Goal: Register for event/course

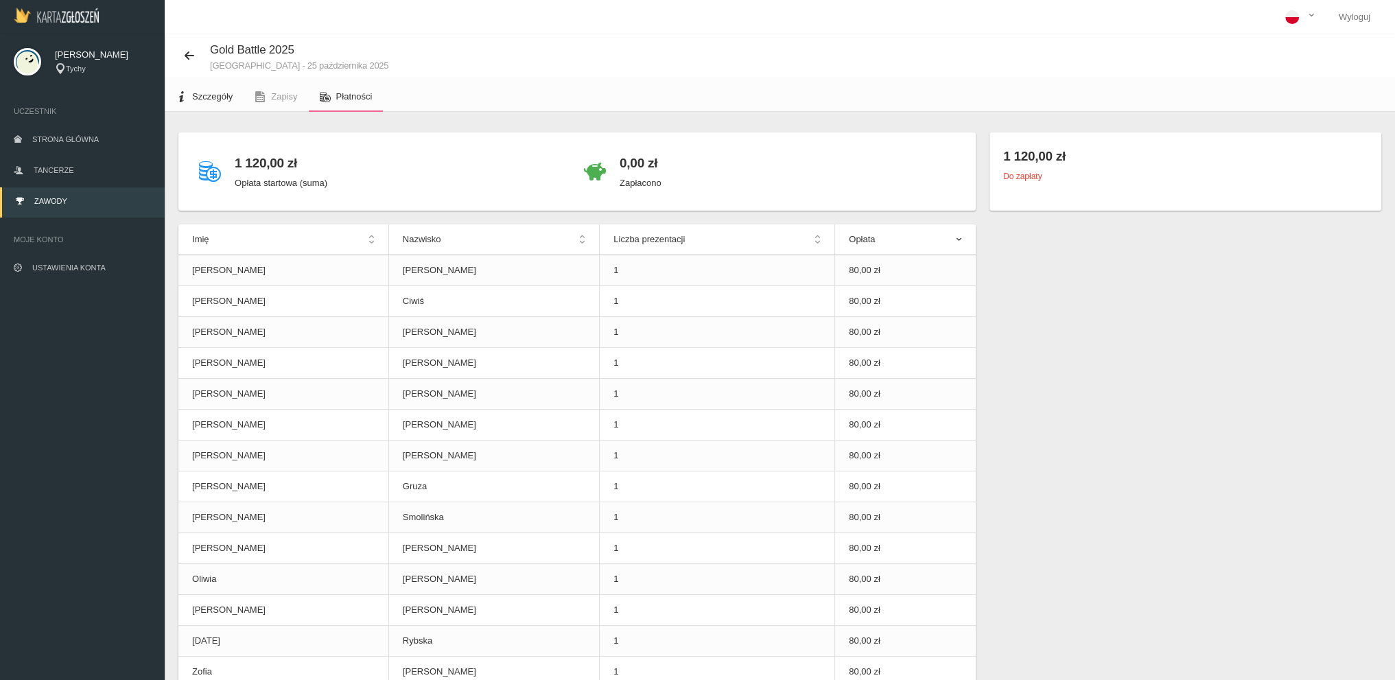
click at [198, 89] on link "Szczegóły" at bounding box center [204, 97] width 79 height 30
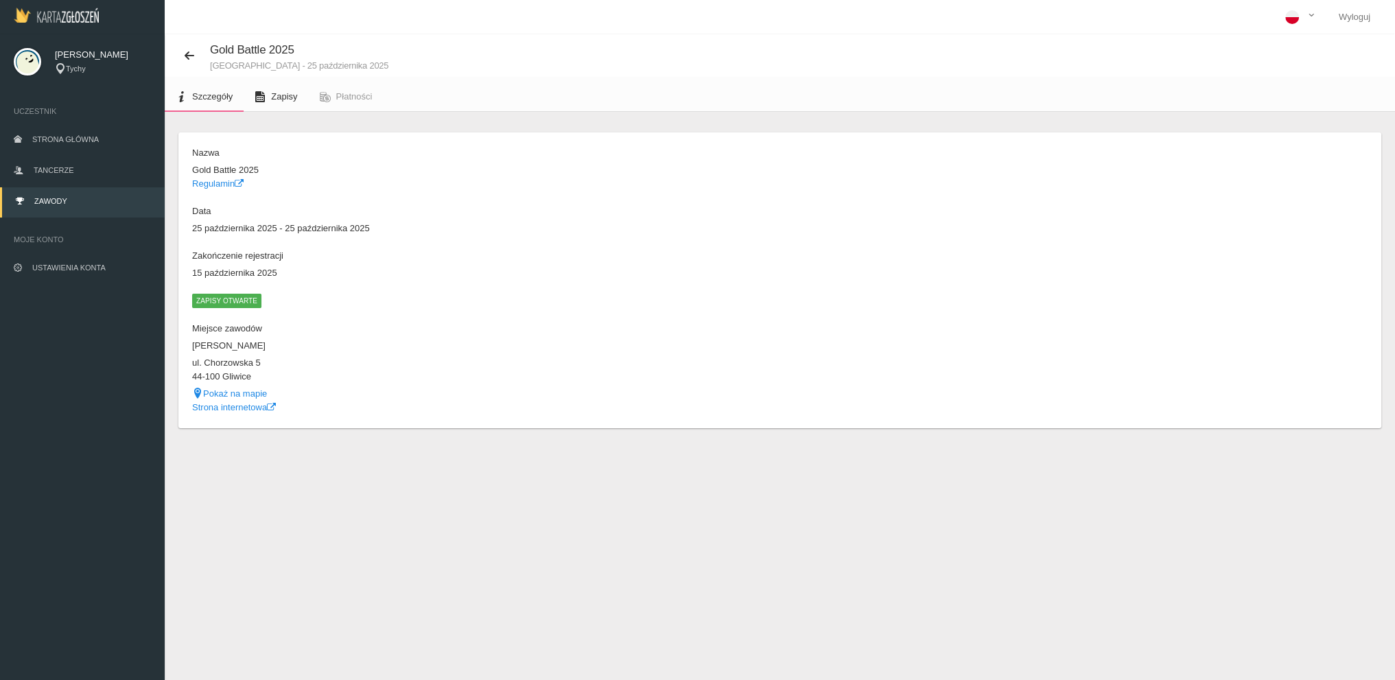
click at [271, 95] on span "Zapisy" at bounding box center [284, 96] width 26 height 10
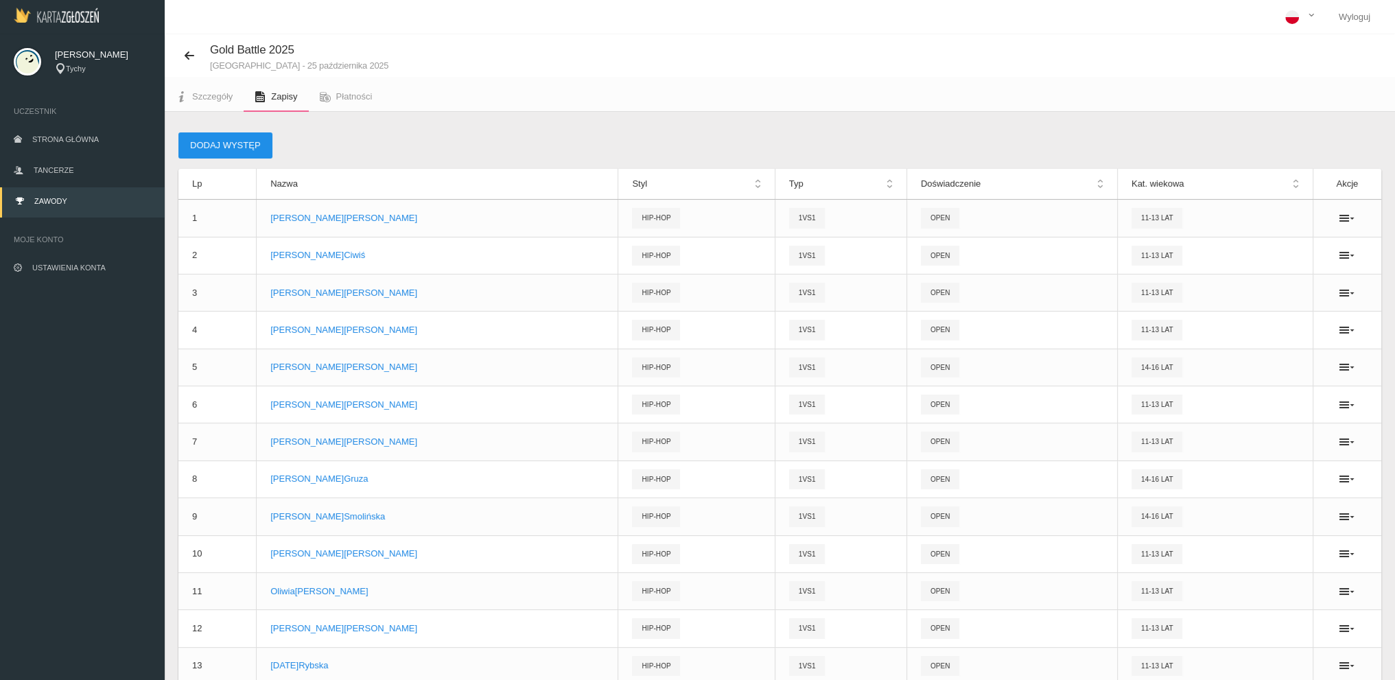
click at [223, 146] on button "Dodaj występ" at bounding box center [225, 145] width 94 height 26
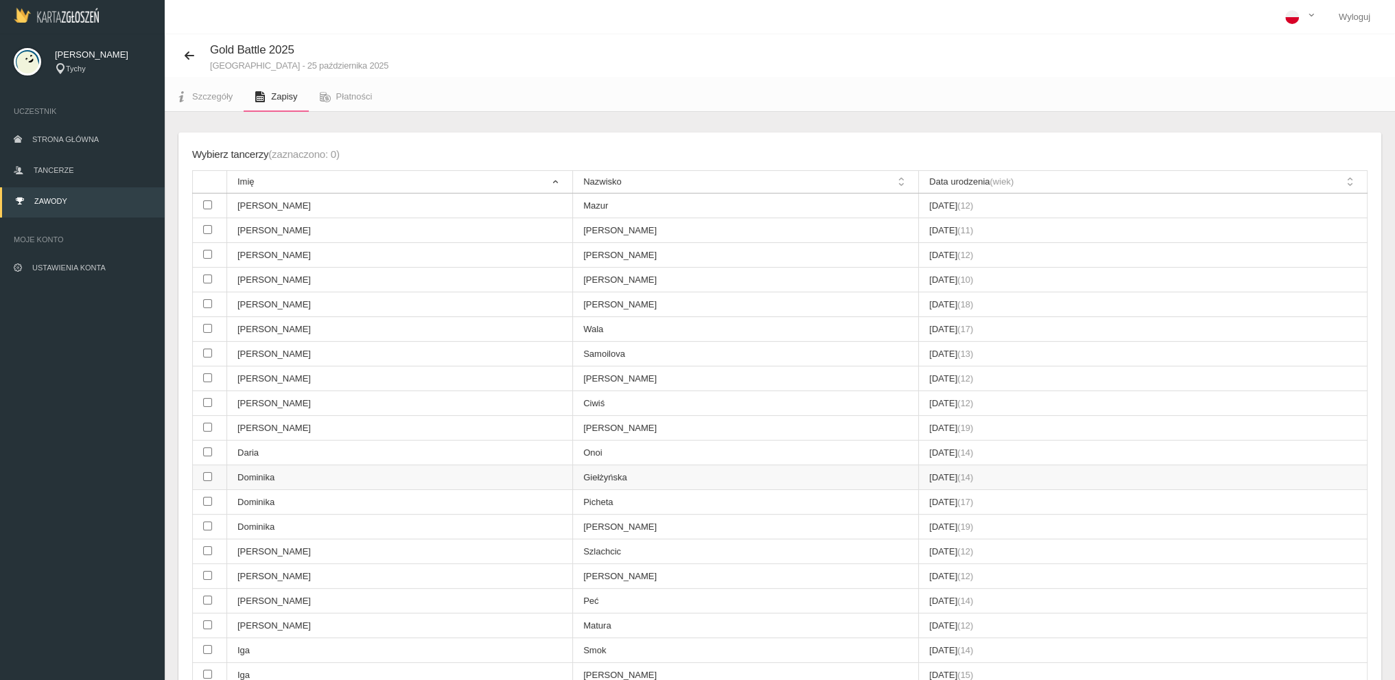
click at [283, 474] on td "Dominika" at bounding box center [400, 477] width 346 height 25
checkbox input "true"
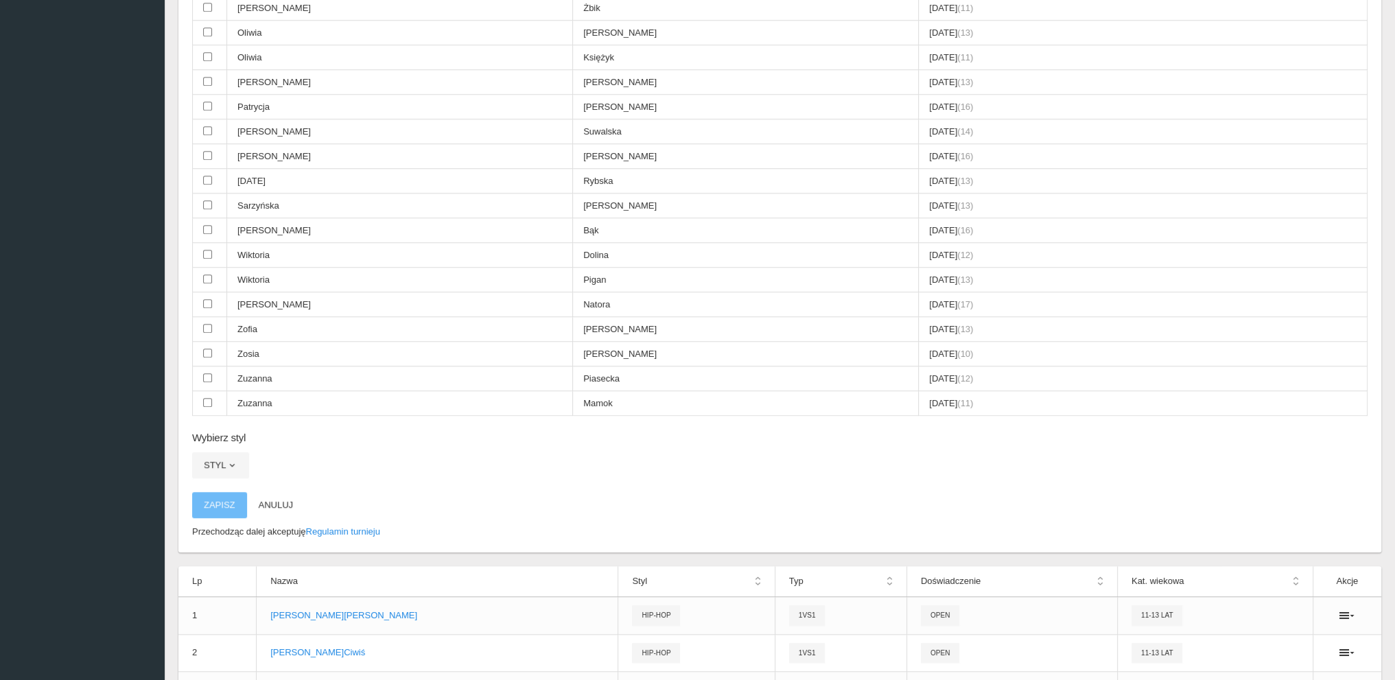
scroll to position [1441, 0]
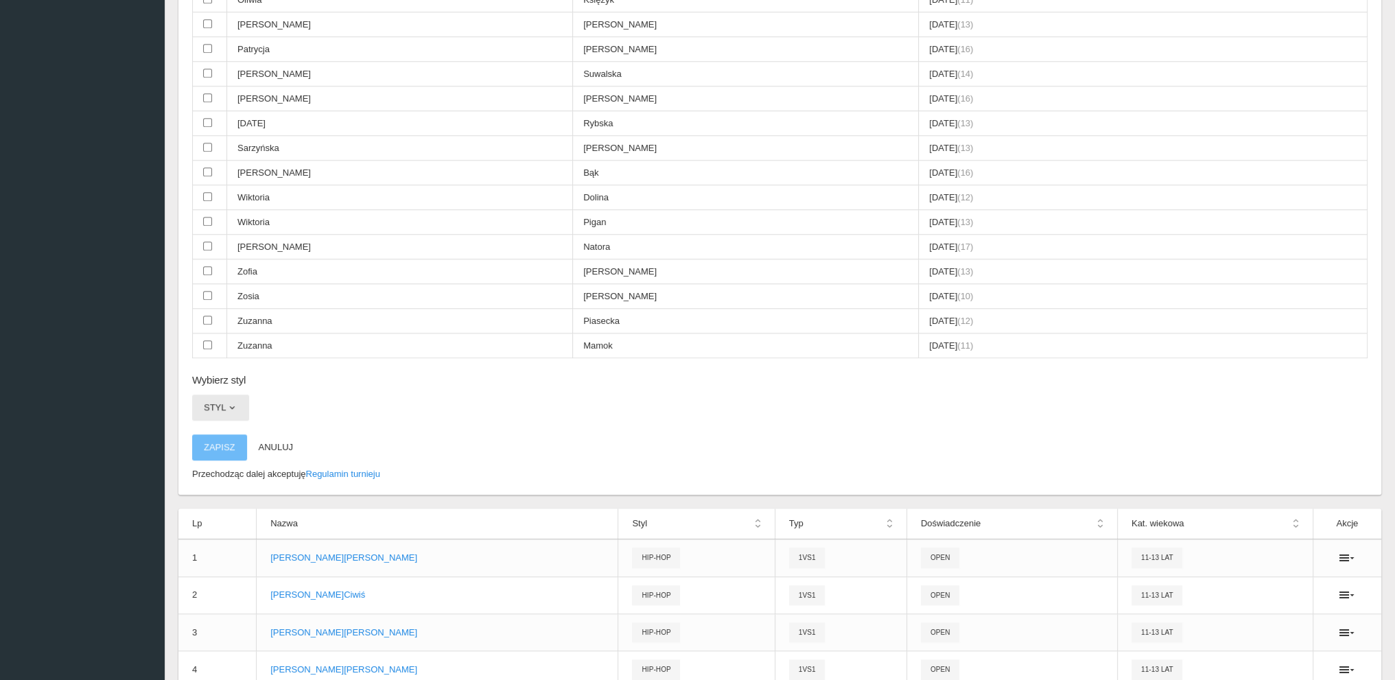
click at [227, 395] on button "Styl" at bounding box center [220, 408] width 57 height 26
click at [226, 478] on link "Hip-hop" at bounding box center [253, 490] width 123 height 25
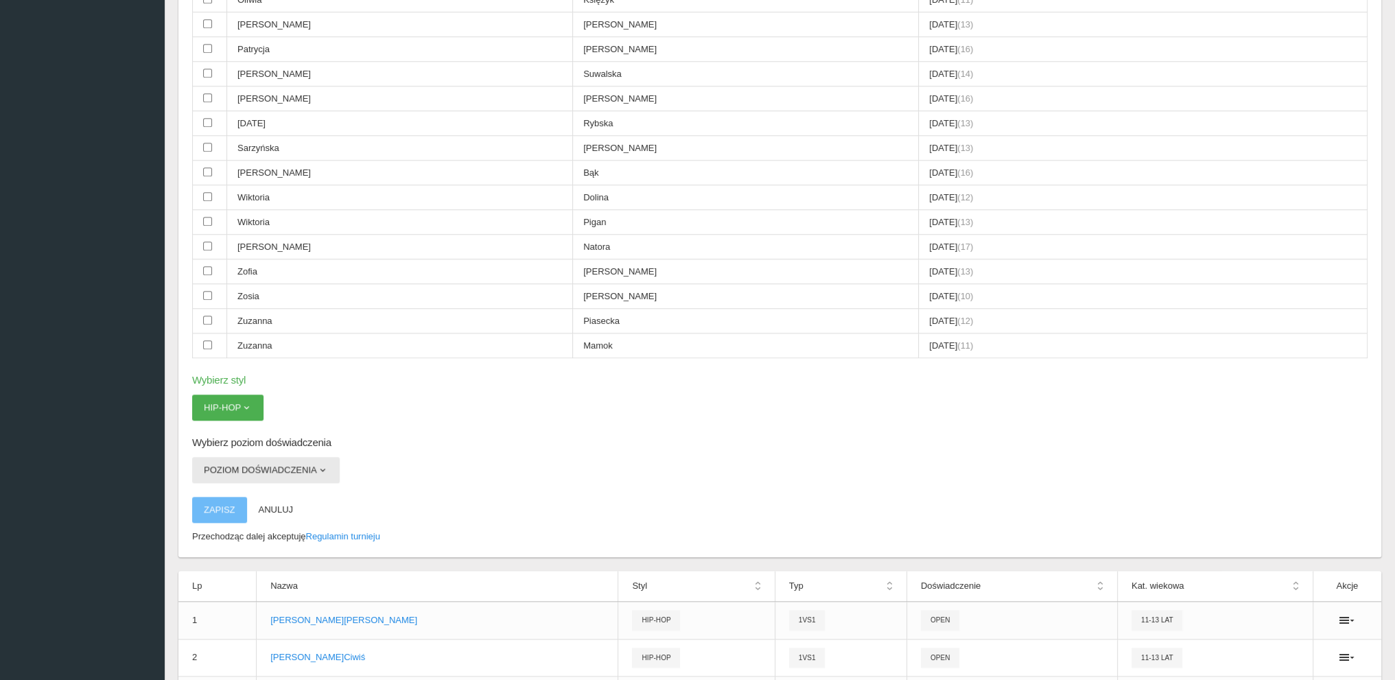
click at [224, 457] on button "Poziom doświadczenia" at bounding box center [266, 470] width 148 height 26
click at [213, 515] on link "Open" at bounding box center [253, 527] width 123 height 25
click at [222, 497] on button "Zapisz" at bounding box center [219, 510] width 55 height 26
